Goal: Navigation & Orientation: Find specific page/section

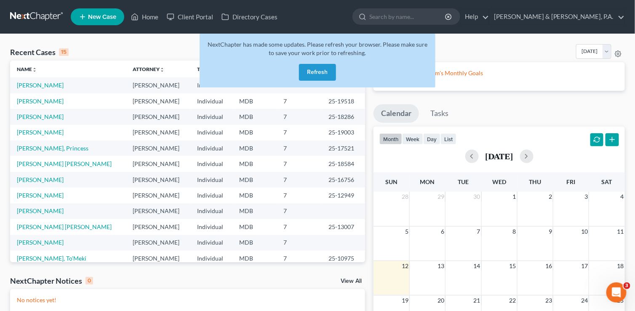
click at [318, 74] on button "Refresh" at bounding box center [317, 72] width 37 height 17
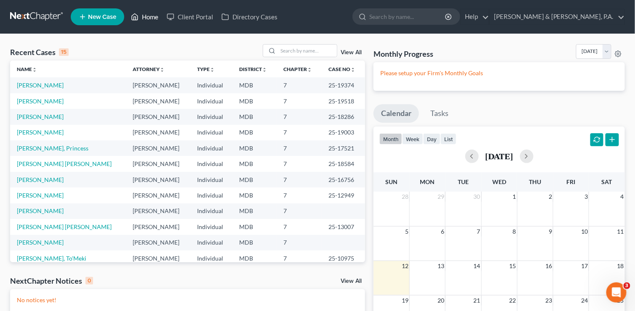
click at [150, 16] on link "Home" at bounding box center [145, 16] width 36 height 15
